Goal: Task Accomplishment & Management: Complete application form

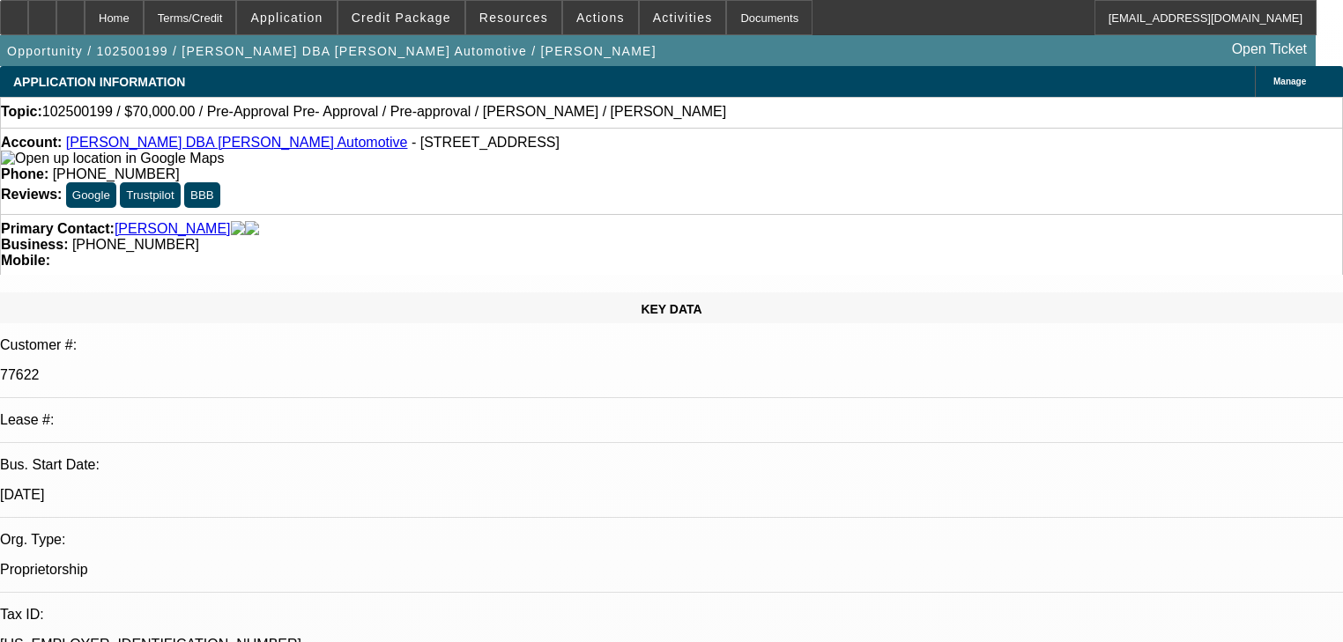
select select "0"
select select "2"
select select "0.1"
select select "4"
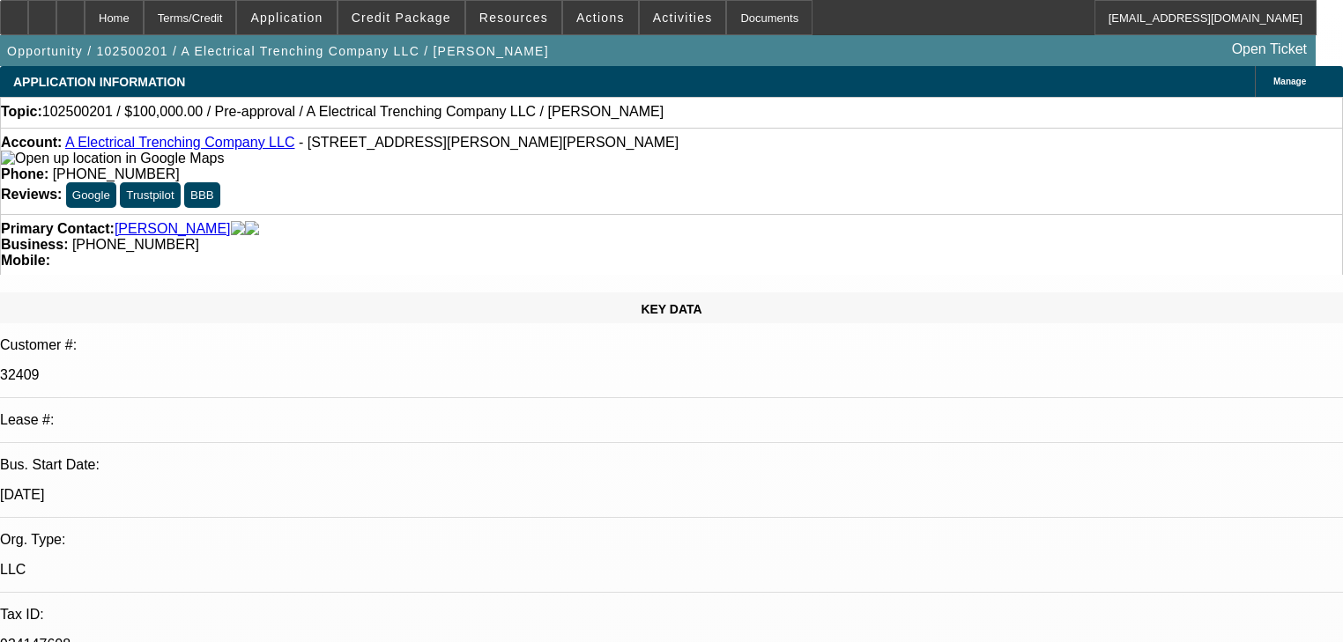
select select "0"
select select "2"
select select "0.1"
select select "4"
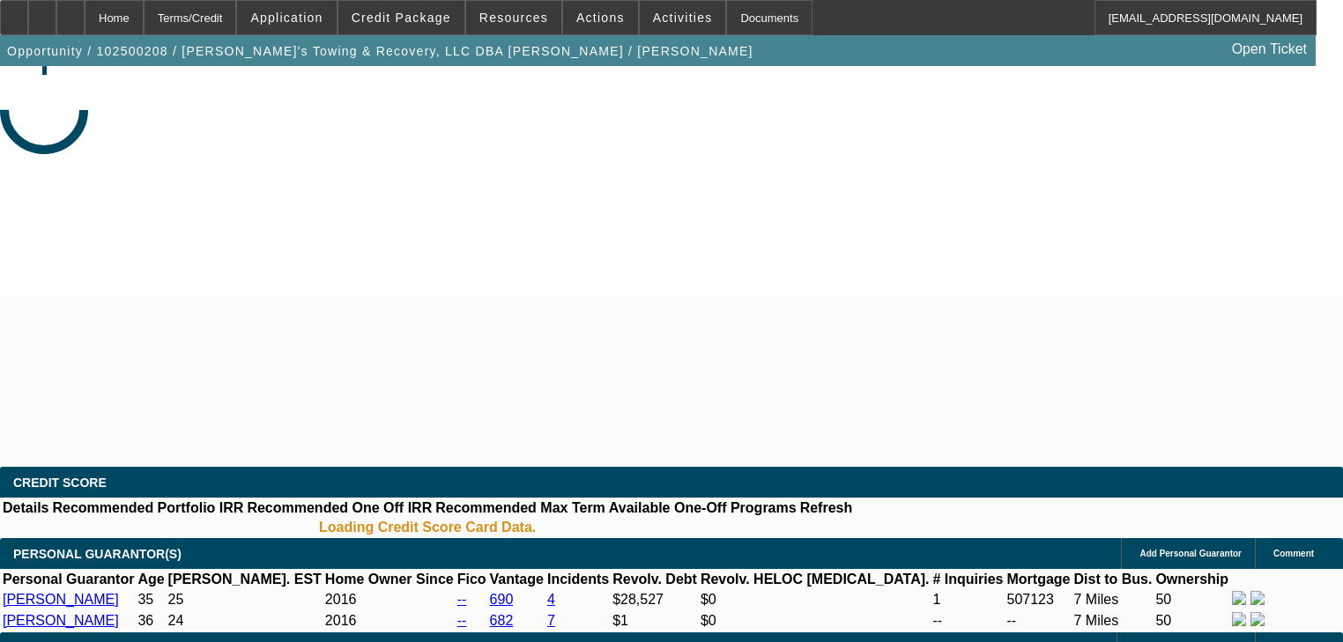
select select "0.2"
select select "2"
select select "0"
select select "6"
